Goal: Task Accomplishment & Management: Manage account settings

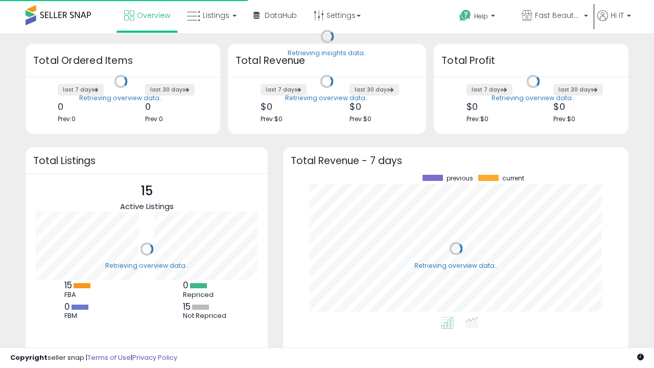
scroll to position [142, 325]
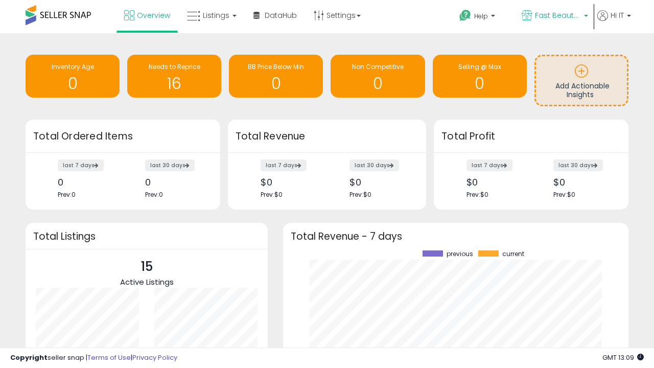
click at [554, 16] on span "Fast Beauty ([GEOGRAPHIC_DATA])" at bounding box center [558, 15] width 46 height 10
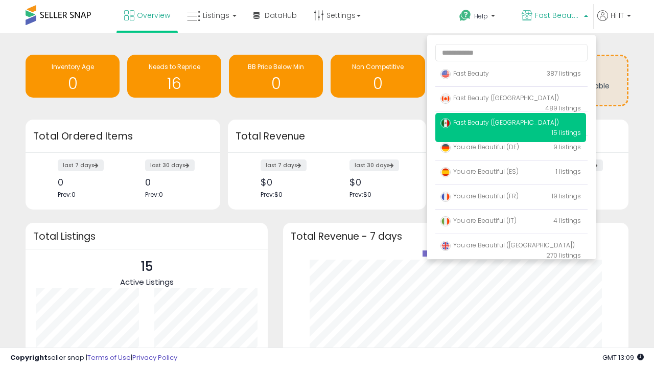
click at [510, 222] on span "You are Beautiful (IT)" at bounding box center [478, 220] width 76 height 9
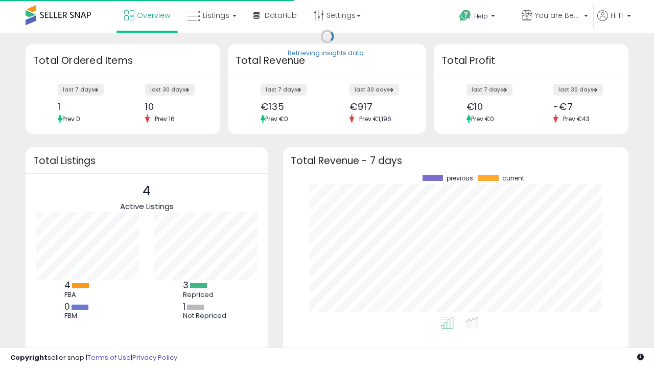
scroll to position [142, 325]
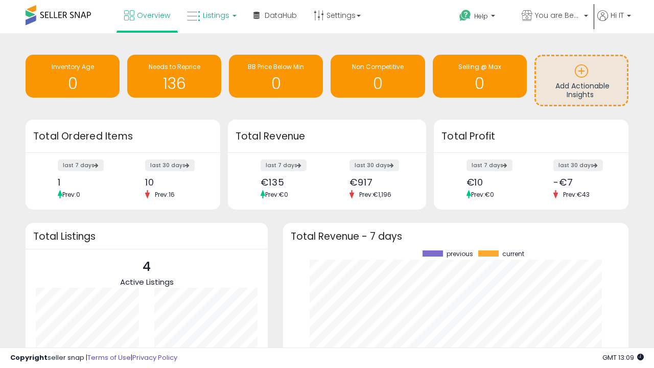
click at [210, 15] on span "Listings" at bounding box center [216, 15] width 27 height 10
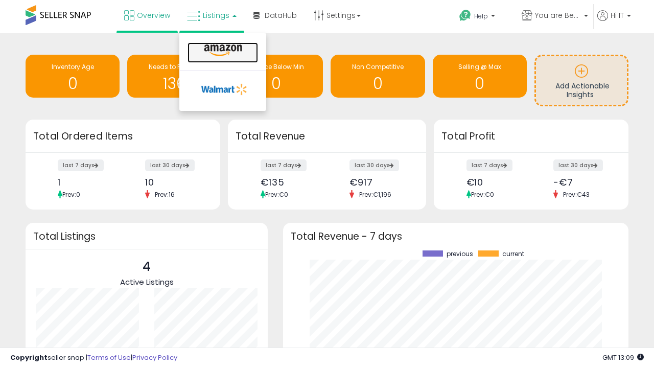
click at [222, 51] on icon at bounding box center [223, 50] width 44 height 13
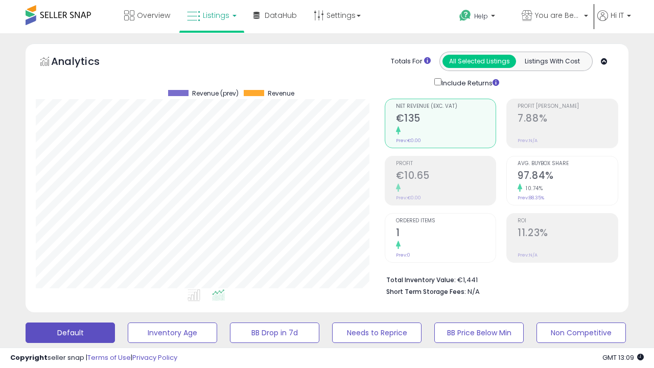
scroll to position [209, 348]
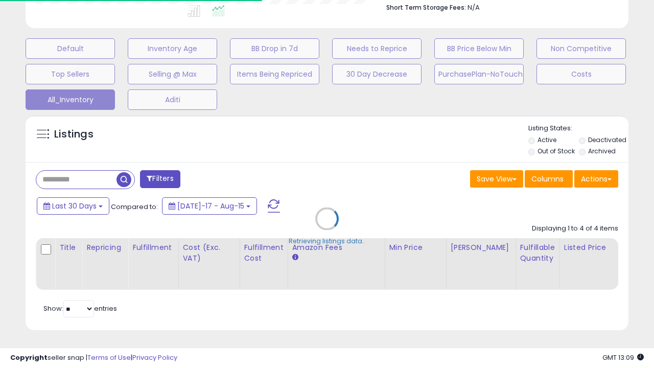
scroll to position [0, 8]
